Goal: Answer question/provide support

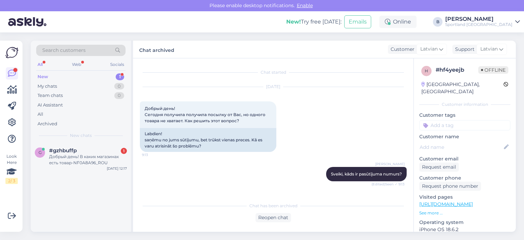
scroll to position [254, 0]
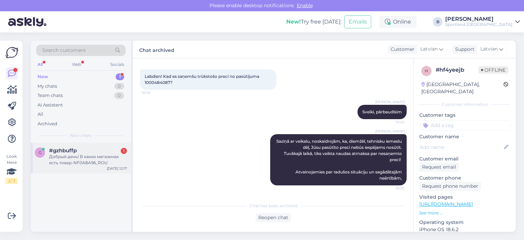
click at [97, 157] on div "Добрый день! В каких магазинах есть товар-NF0A8A96_ROU" at bounding box center [88, 159] width 78 height 12
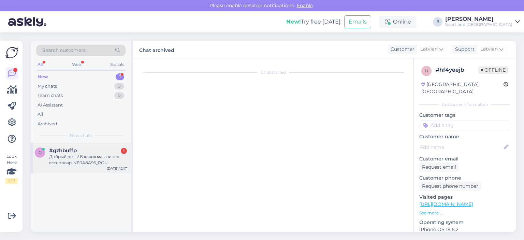
scroll to position [0, 0]
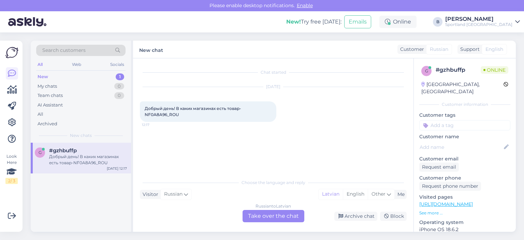
click at [150, 114] on span "Добрый день! В каких магазинах есть товар-NF0A8A96_ROU" at bounding box center [193, 111] width 97 height 11
copy div "NF0A8A96_ROU 12:17"
click at [277, 215] on div "Russian to Latvian Take over the chat" at bounding box center [274, 216] width 62 height 12
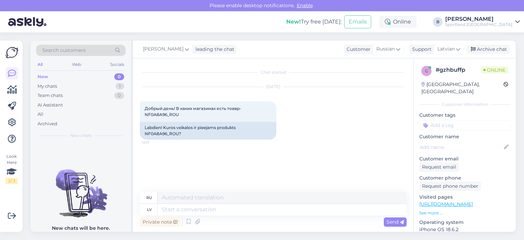
click at [391, 56] on div "[PERSON_NAME] leading the chat Customer Russian Support Latvian Archive chat" at bounding box center [324, 50] width 383 height 18
click at [389, 54] on div "Russian" at bounding box center [387, 49] width 31 height 11
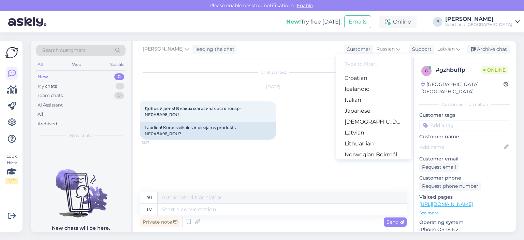
scroll to position [145, 0]
click at [357, 128] on link "Latvian" at bounding box center [373, 131] width 75 height 11
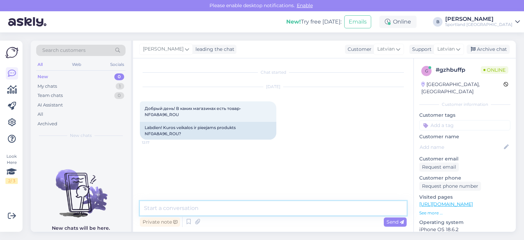
click at [272, 211] on textarea at bounding box center [273, 208] width 267 height 14
type textarea "Sveiki, šie apavi būs pieejami iegādei tikai e-veikalā."
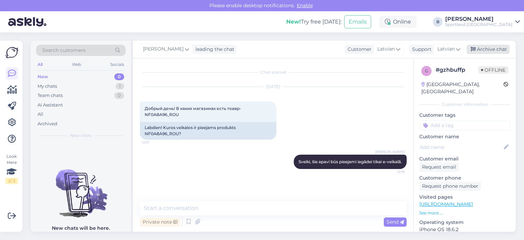
click at [487, 49] on div "Archive chat" at bounding box center [488, 49] width 43 height 9
